Goal: Find specific page/section: Find specific page/section

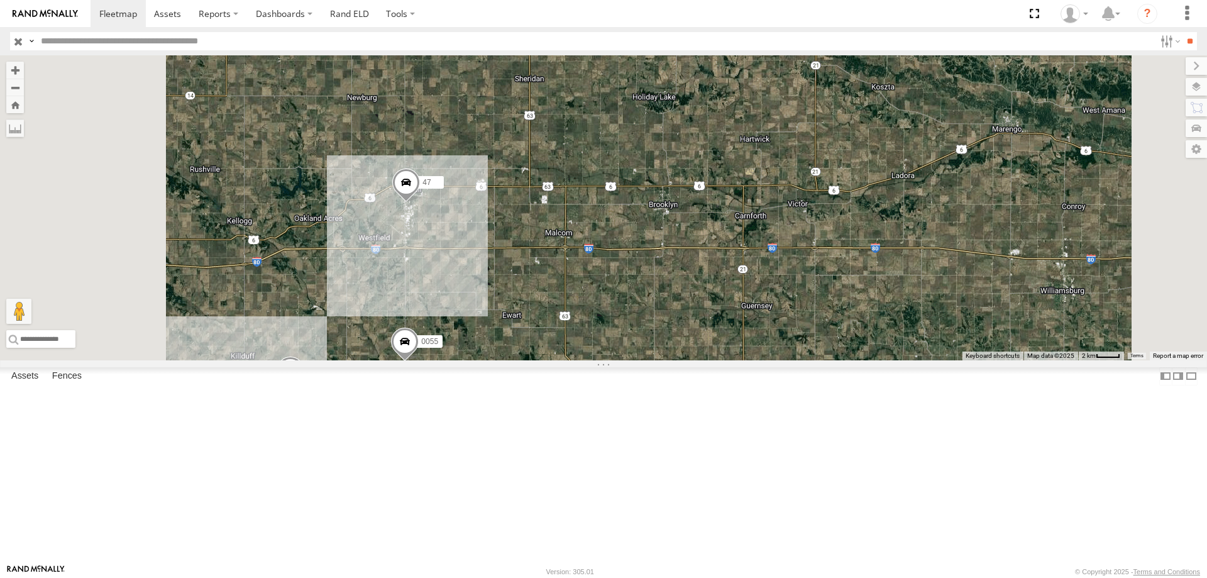
drag, startPoint x: 622, startPoint y: 416, endPoint x: 670, endPoint y: 328, distance: 100.4
click at [670, 328] on div "46 0055 47" at bounding box center [603, 207] width 1207 height 305
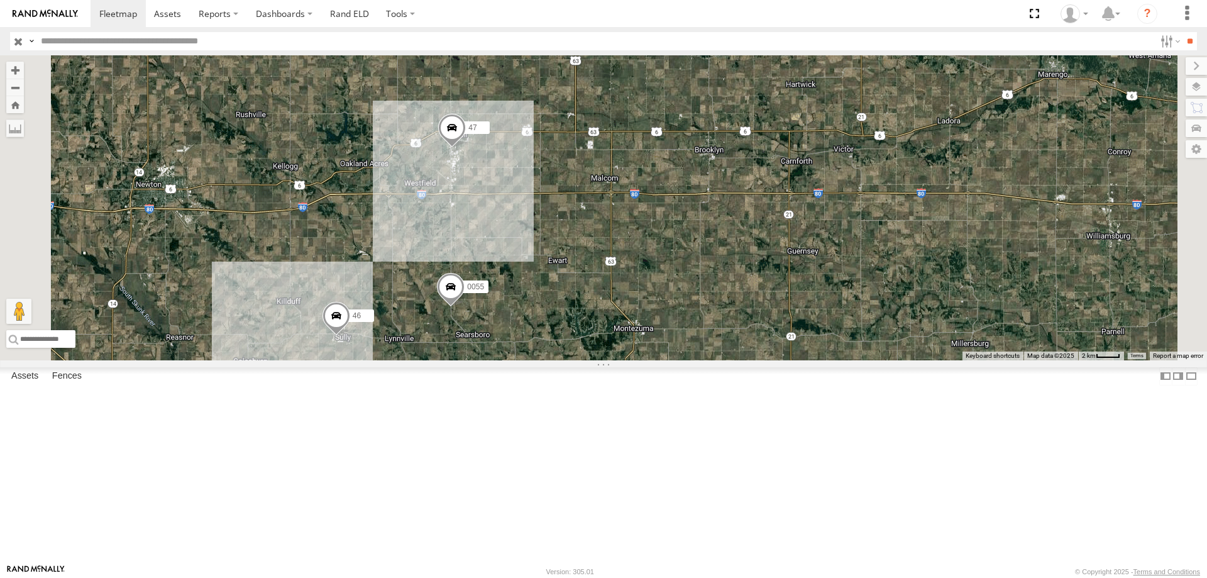
drag, startPoint x: 707, startPoint y: 329, endPoint x: 721, endPoint y: 327, distance: 14.0
click at [721, 327] on div "46 0055 47" at bounding box center [603, 207] width 1207 height 305
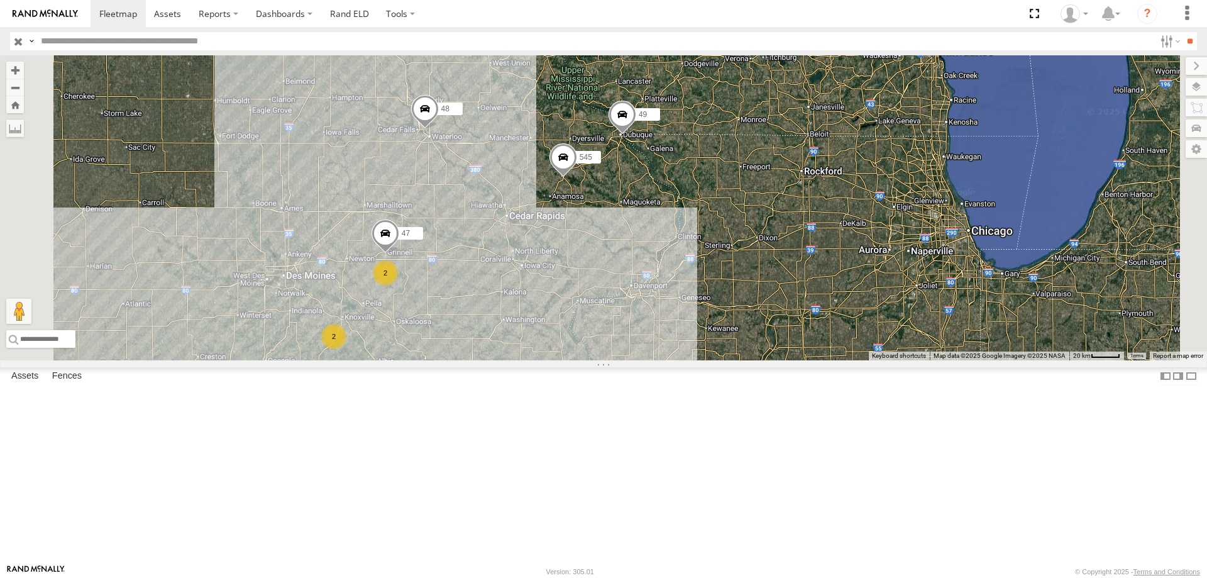
drag, startPoint x: 743, startPoint y: 309, endPoint x: 719, endPoint y: 323, distance: 27.6
click at [719, 323] on div "47 545 48 49 2 2" at bounding box center [603, 207] width 1207 height 305
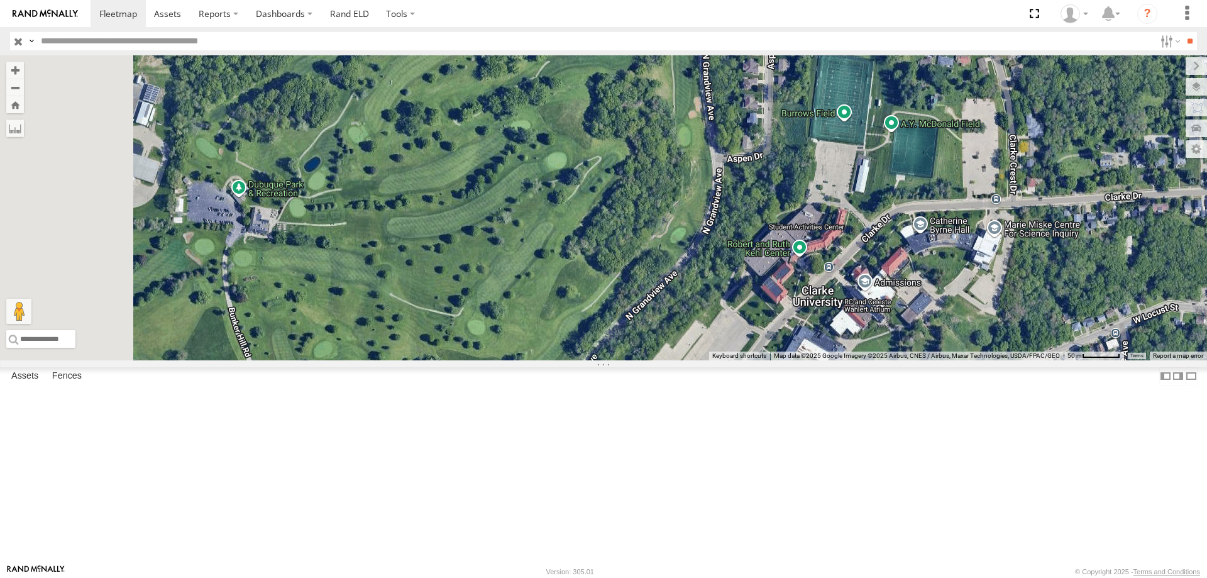
drag, startPoint x: 448, startPoint y: 268, endPoint x: 651, endPoint y: 240, distance: 205.6
click at [651, 240] on div "47 545 48 49" at bounding box center [603, 207] width 1207 height 305
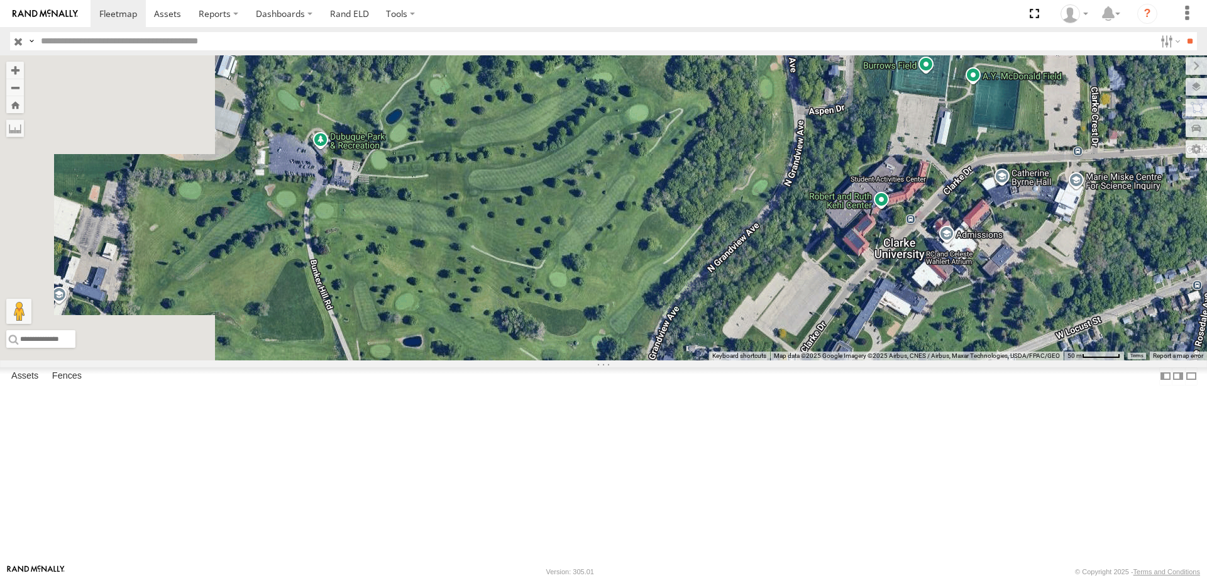
click at [624, 228] on div "47 545 48 49" at bounding box center [603, 207] width 1207 height 305
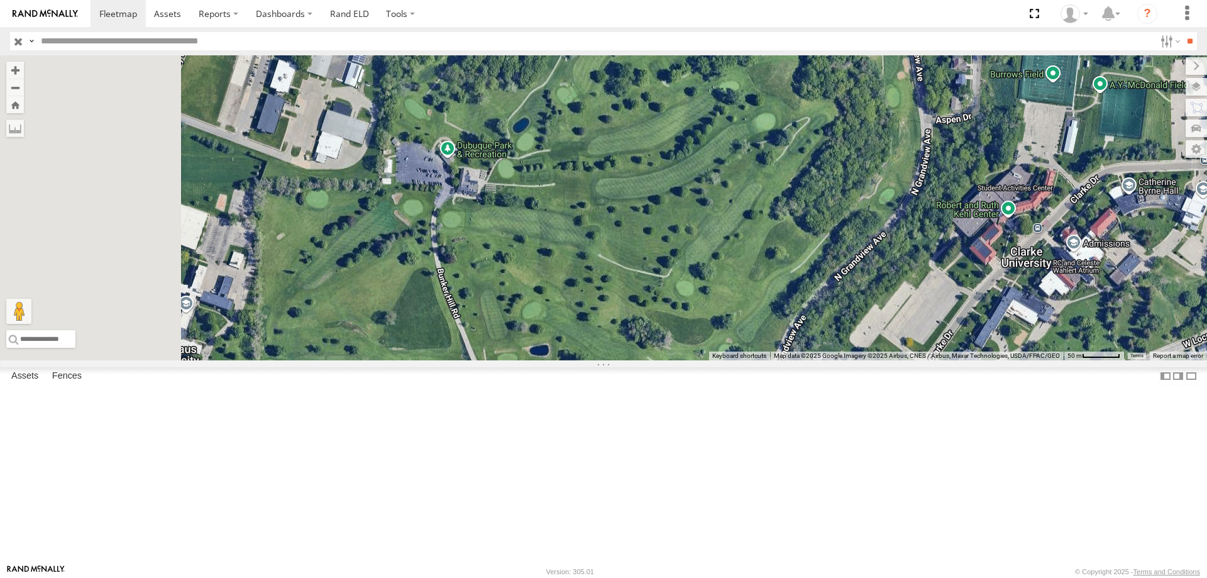
drag, startPoint x: 510, startPoint y: 265, endPoint x: 647, endPoint y: 277, distance: 137.0
click at [647, 277] on div "47 545 48 49" at bounding box center [603, 207] width 1207 height 305
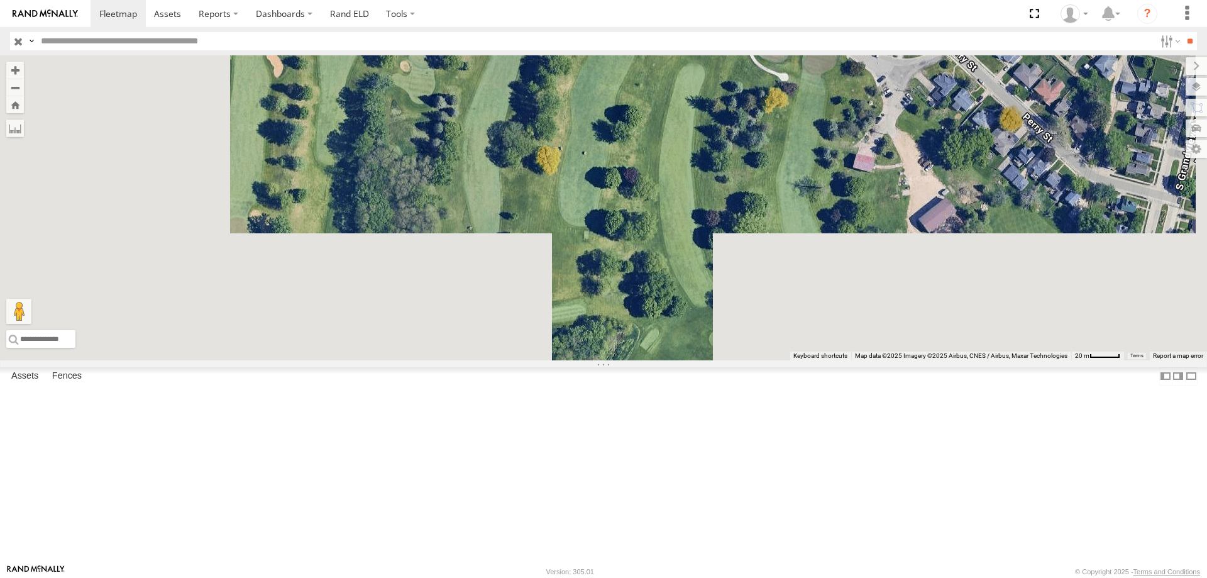
drag, startPoint x: 651, startPoint y: 350, endPoint x: 714, endPoint y: 129, distance: 230.2
click at [714, 129] on div "47 545 48 49" at bounding box center [603, 207] width 1207 height 305
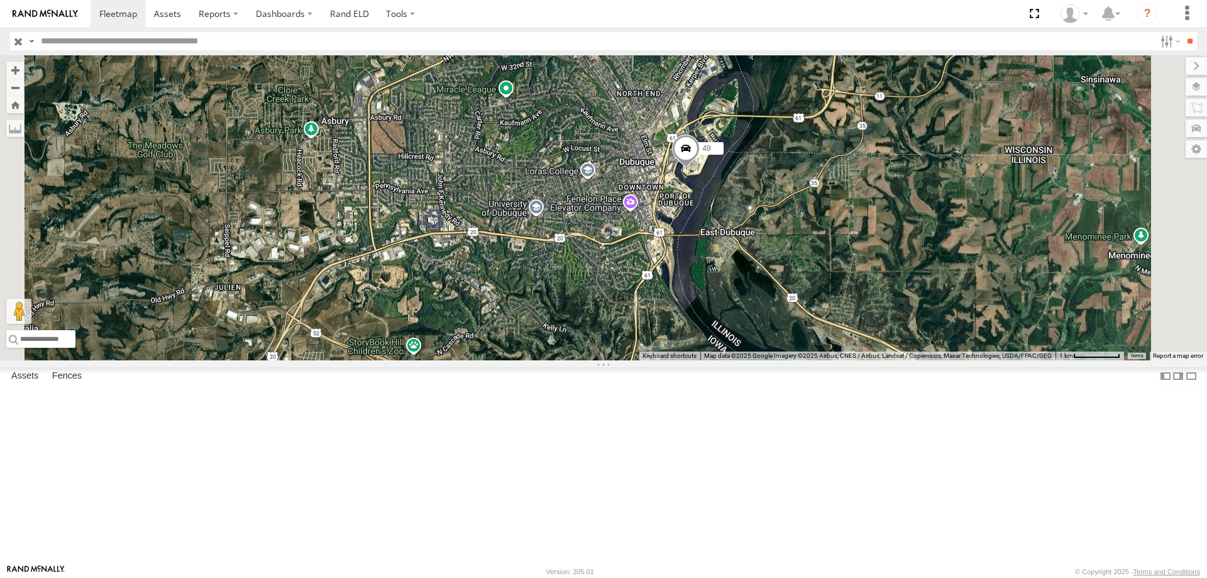
drag, startPoint x: 596, startPoint y: 295, endPoint x: 673, endPoint y: 386, distance: 118.6
click at [673, 360] on div "47 545 48 49" at bounding box center [603, 207] width 1207 height 305
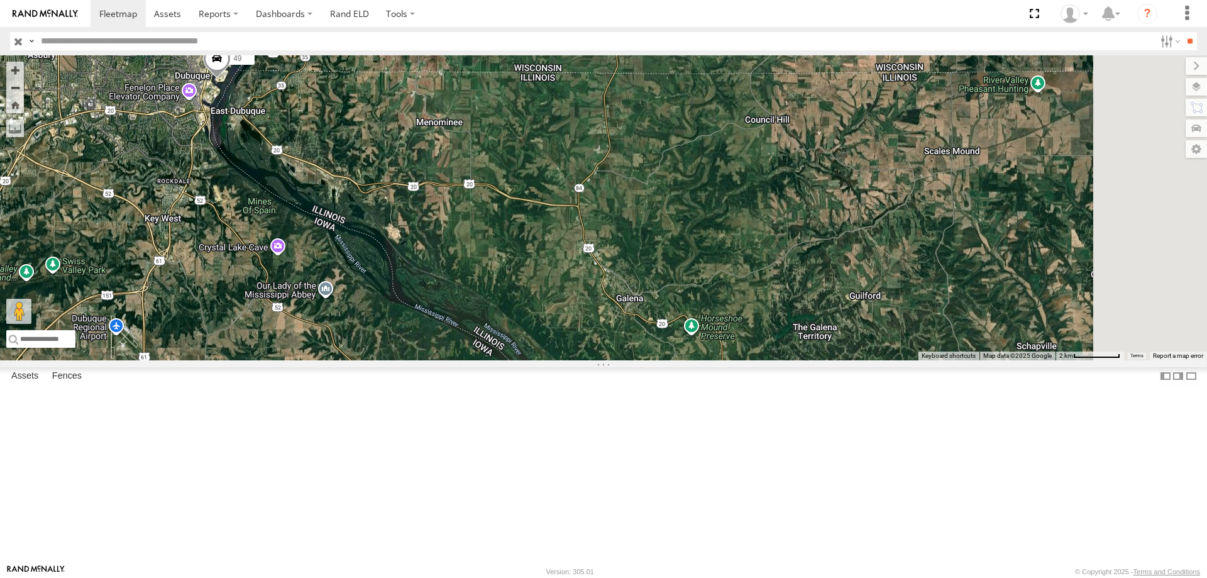
drag, startPoint x: 753, startPoint y: 448, endPoint x: 482, endPoint y: 210, distance: 360.4
click at [482, 210] on div "47 545 48 49" at bounding box center [603, 207] width 1207 height 305
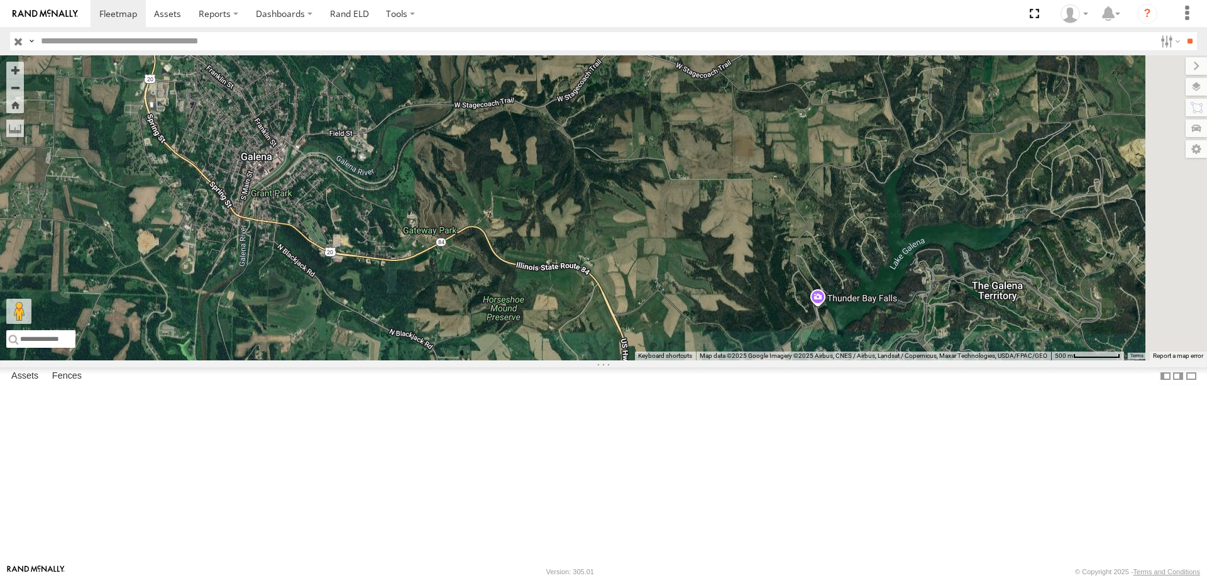
drag, startPoint x: 676, startPoint y: 243, endPoint x: 546, endPoint y: 122, distance: 178.4
click at [546, 122] on div "47 545 48 49" at bounding box center [603, 207] width 1207 height 305
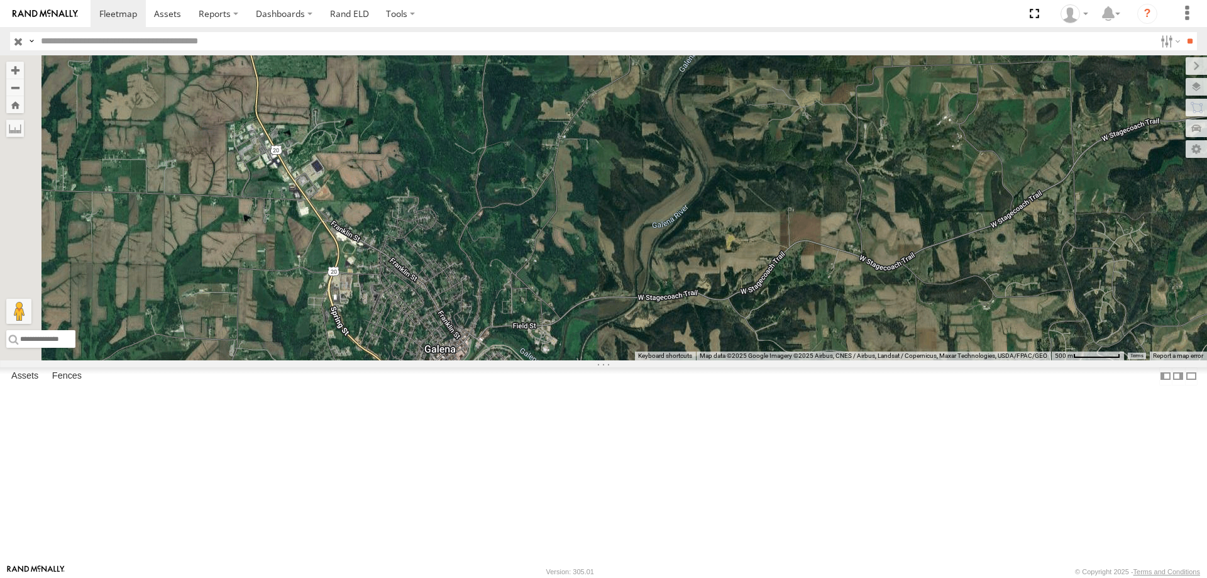
drag, startPoint x: 594, startPoint y: 152, endPoint x: 717, endPoint y: 324, distance: 211.8
click at [717, 324] on div "47 545 48 49" at bounding box center [603, 207] width 1207 height 305
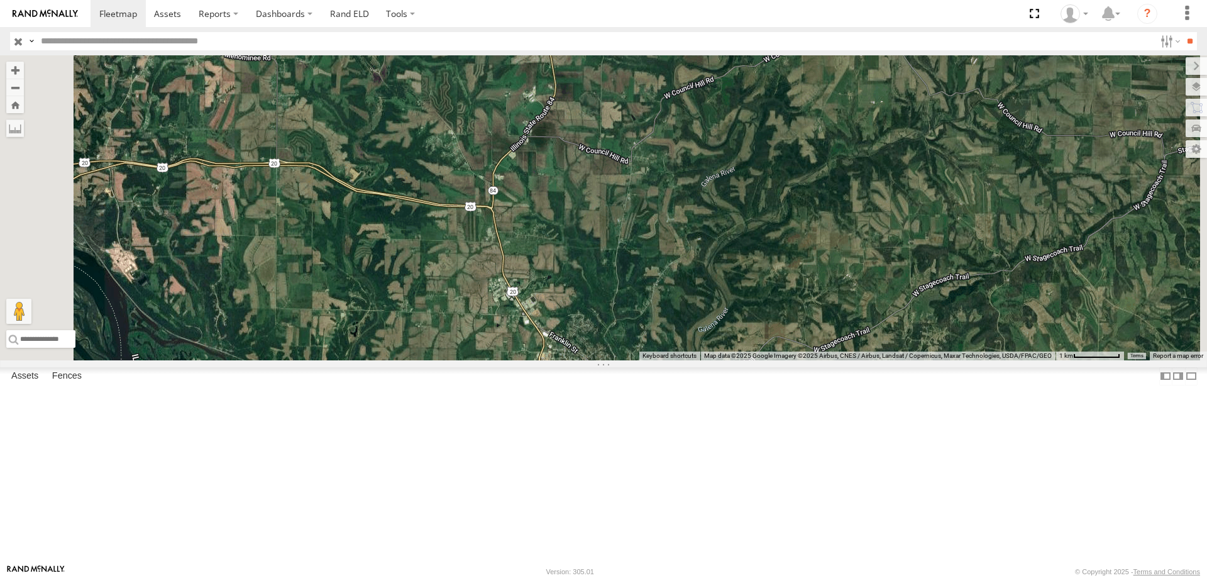
drag, startPoint x: 547, startPoint y: 185, endPoint x: 696, endPoint y: 322, distance: 202.8
click at [696, 322] on div "47 545 48 49" at bounding box center [603, 207] width 1207 height 305
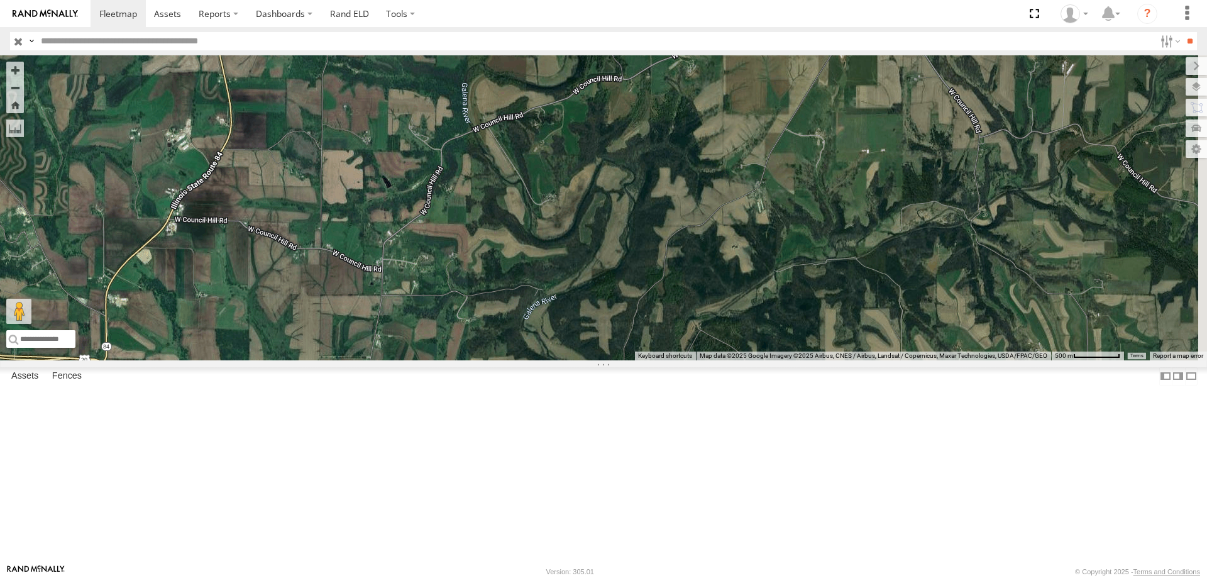
drag, startPoint x: 828, startPoint y: 441, endPoint x: 400, endPoint y: 429, distance: 427.6
click at [400, 360] on div "47 545 48 49" at bounding box center [603, 207] width 1207 height 305
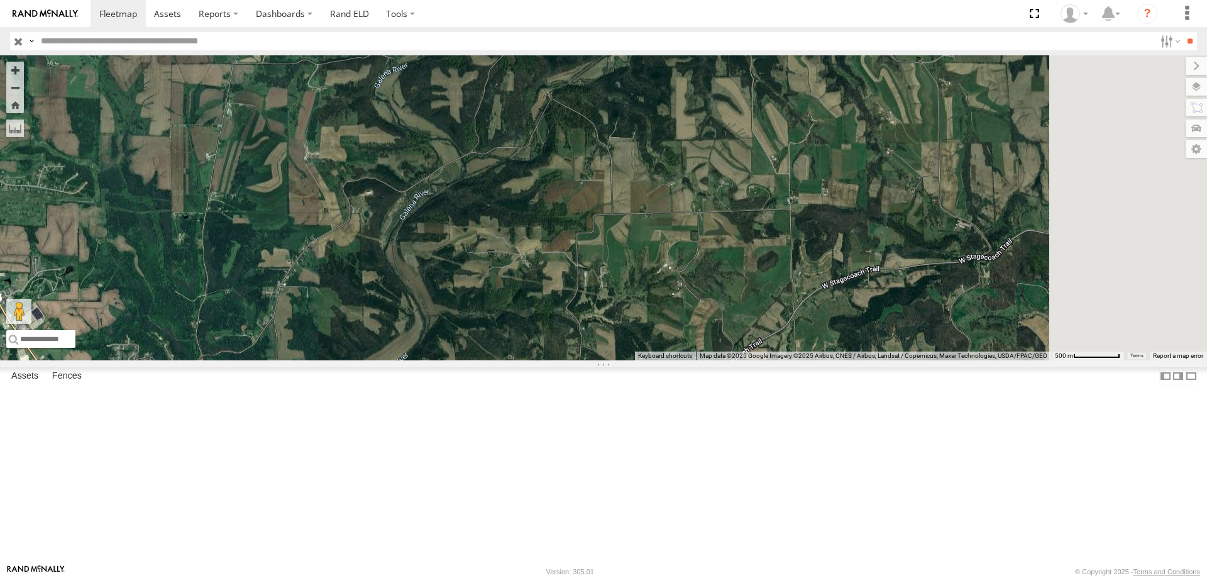
drag, startPoint x: 628, startPoint y: 417, endPoint x: 476, endPoint y: 180, distance: 281.6
click at [476, 180] on div "47 545 48 49" at bounding box center [603, 207] width 1207 height 305
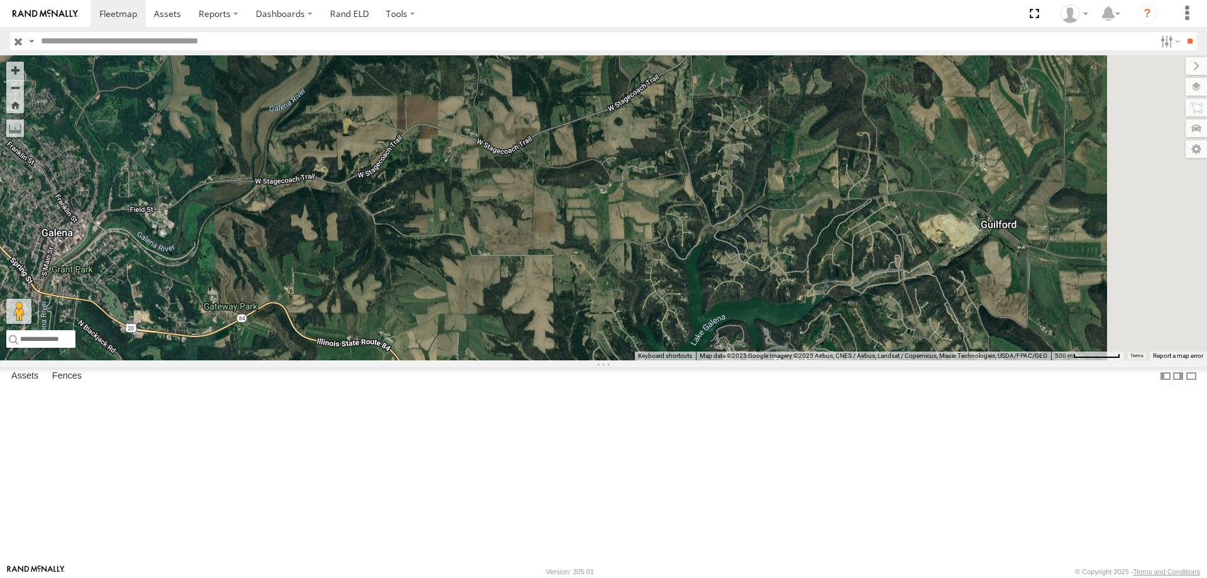
drag, startPoint x: 637, startPoint y: 361, endPoint x: 521, endPoint y: 61, distance: 321.4
click at [521, 61] on div "47 545 48 49" at bounding box center [603, 207] width 1207 height 305
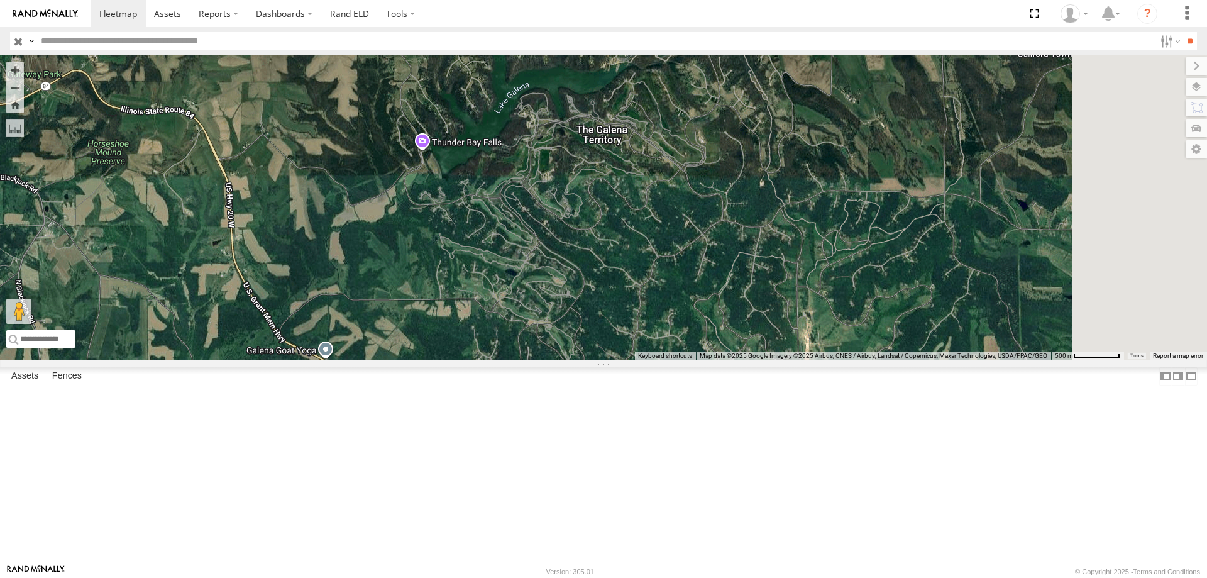
drag, startPoint x: 667, startPoint y: 276, endPoint x: 469, endPoint y: 42, distance: 306.4
click at [469, 42] on body at bounding box center [603, 289] width 1207 height 578
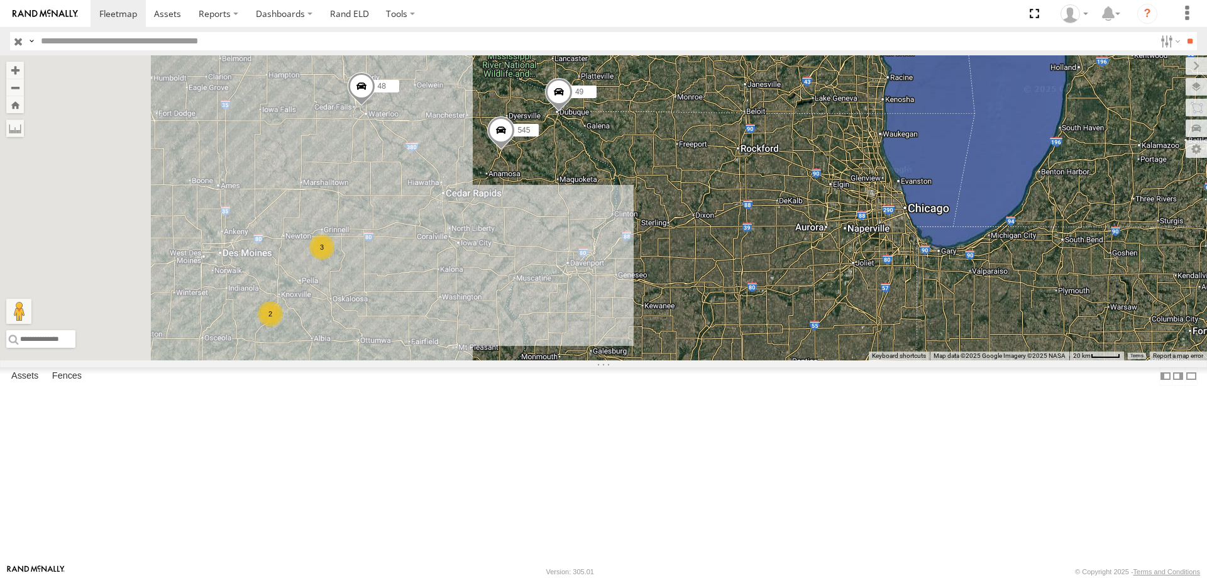
drag, startPoint x: 534, startPoint y: 378, endPoint x: 629, endPoint y: 376, distance: 94.9
click at [629, 360] on div "545 48 49 3 2" at bounding box center [603, 207] width 1207 height 305
